Goal: Task Accomplishment & Management: Manage account settings

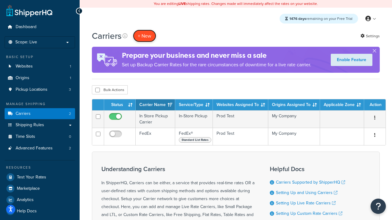
click at [145, 36] on button "+ New" at bounding box center [144, 36] width 23 height 13
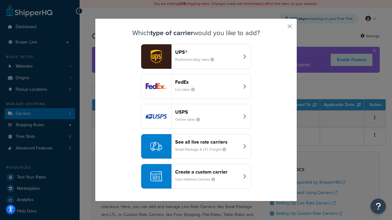
click at [196, 87] on div "FedEx List rates" at bounding box center [207, 86] width 64 height 15
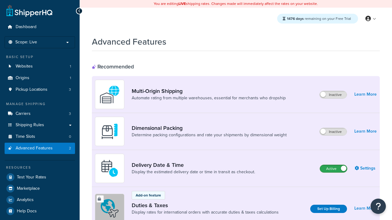
click at [333, 165] on label "Active" at bounding box center [333, 168] width 27 height 7
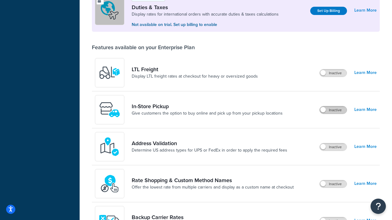
scroll to position [187, 0]
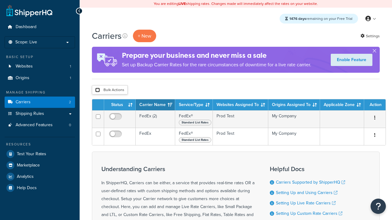
click at [97, 90] on input "checkbox" at bounding box center [97, 90] width 5 height 5
checkbox input "true"
click at [0, 0] on button "Delete" at bounding box center [0, 0] width 0 height 0
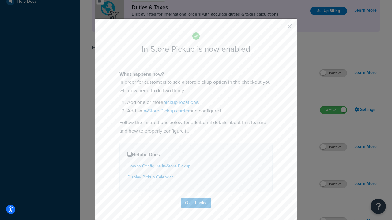
click at [280, 28] on button "button" at bounding box center [281, 29] width 2 height 2
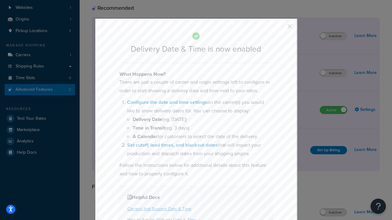
click at [280, 28] on button "button" at bounding box center [281, 29] width 2 height 2
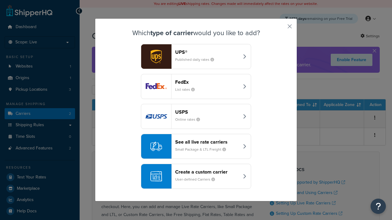
click at [196, 177] on div "Create a custom carrier User-defined Carriers" at bounding box center [207, 176] width 64 height 15
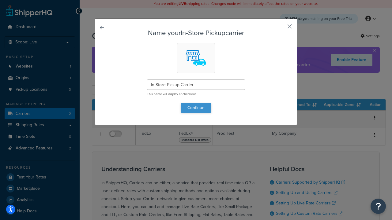
type input "In Store Pickup Carrier"
click at [196, 108] on button "Continue" at bounding box center [196, 108] width 31 height 10
